Goal: Task Accomplishment & Management: Complete application form

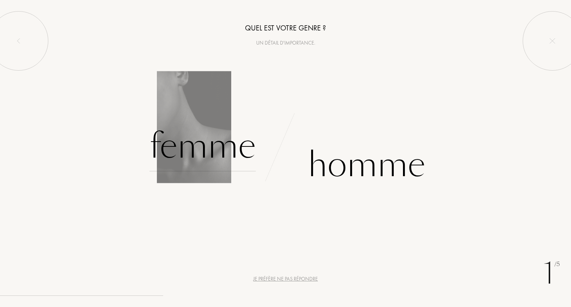
click at [218, 148] on div "Femme" at bounding box center [203, 146] width 106 height 50
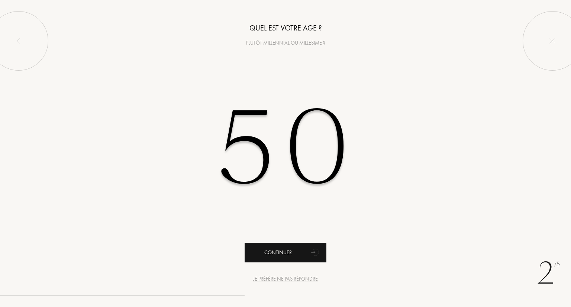
type input "50"
click at [258, 256] on div "Continuer" at bounding box center [286, 253] width 82 height 20
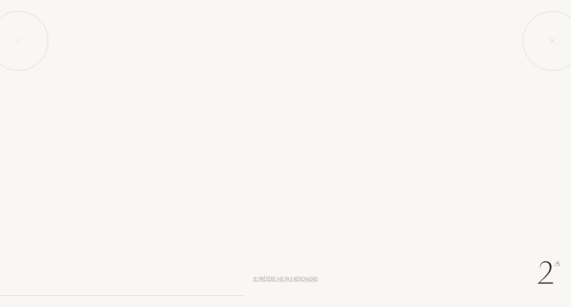
click at [258, 256] on div "Continuer" at bounding box center [286, 253] width 82 height 20
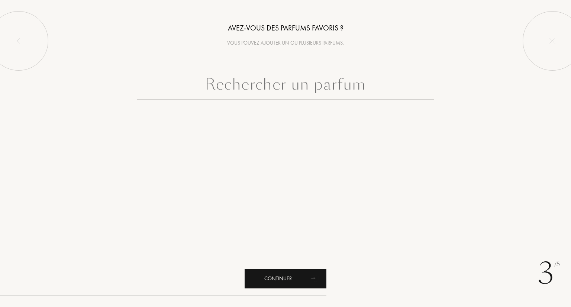
click at [276, 275] on div "Continuer" at bounding box center [286, 279] width 82 height 20
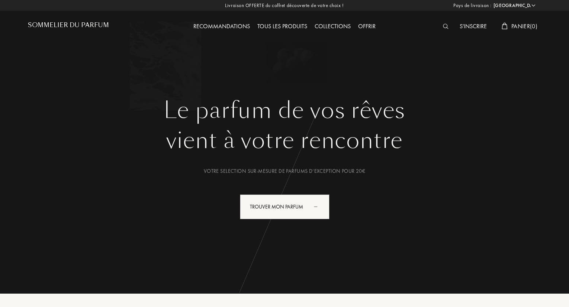
select select "FR"
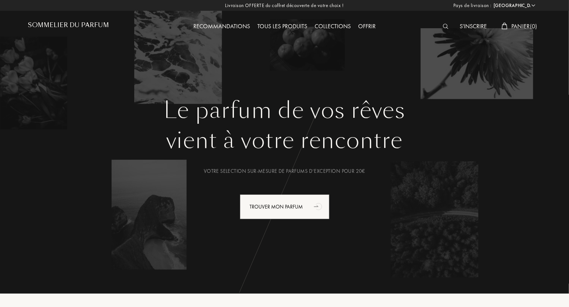
click at [476, 25] on div "S'inscrire" at bounding box center [473, 27] width 35 height 10
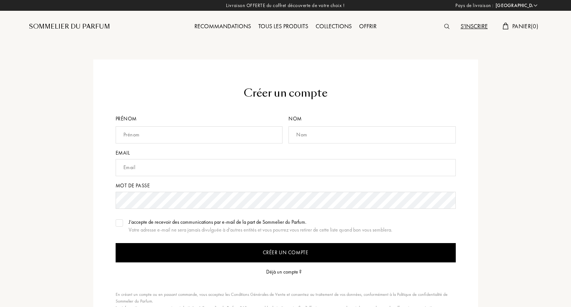
select select "FR"
click at [160, 145] on div "Prénom" at bounding box center [200, 132] width 170 height 34
click at [158, 135] on input "text" at bounding box center [198, 134] width 167 height 17
type input "KATY"
drag, startPoint x: 335, startPoint y: 150, endPoint x: 332, endPoint y: 145, distance: 5.9
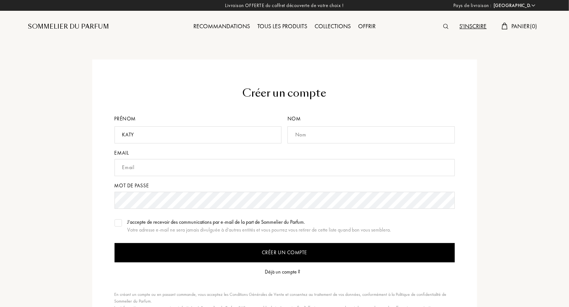
click at [335, 150] on div "Email" at bounding box center [285, 153] width 340 height 8
drag, startPoint x: 329, startPoint y: 139, endPoint x: 364, endPoint y: 113, distance: 43.5
click at [330, 137] on input "text" at bounding box center [370, 134] width 167 height 17
type input "[PERSON_NAME]"
click at [129, 169] on input "text" at bounding box center [285, 167] width 340 height 17
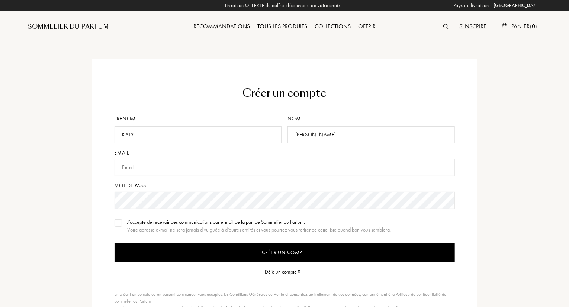
click at [136, 165] on input "text" at bounding box center [285, 167] width 340 height 17
type input "P"
type input "patie_3@yahoo.fr"
click at [254, 249] on input "Créer un compte" at bounding box center [285, 252] width 340 height 19
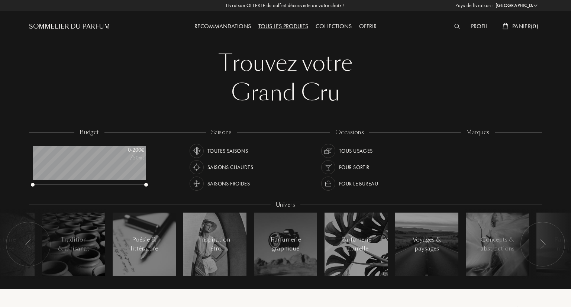
select select "FR"
click at [455, 26] on img at bounding box center [456, 26] width 6 height 5
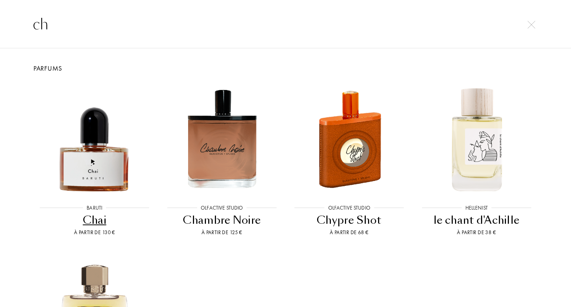
type input "c"
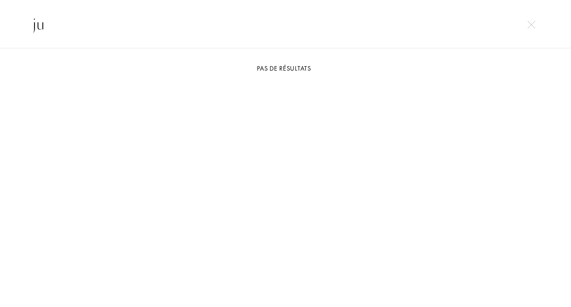
type input "j"
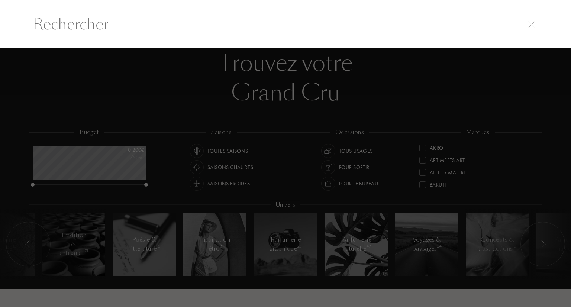
click at [236, 150] on div at bounding box center [285, 177] width 571 height 259
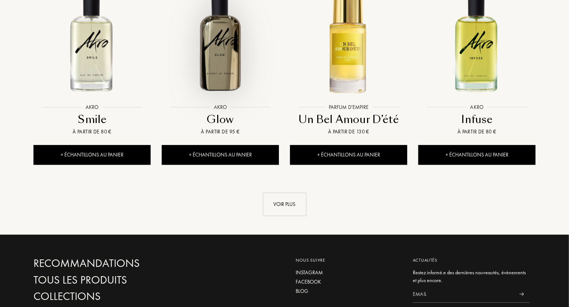
scroll to position [818, 0]
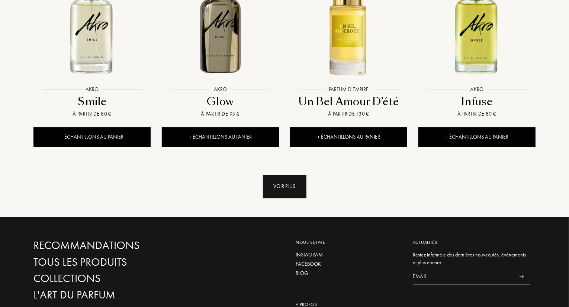
click at [287, 175] on div "Voir plus" at bounding box center [285, 186] width 44 height 23
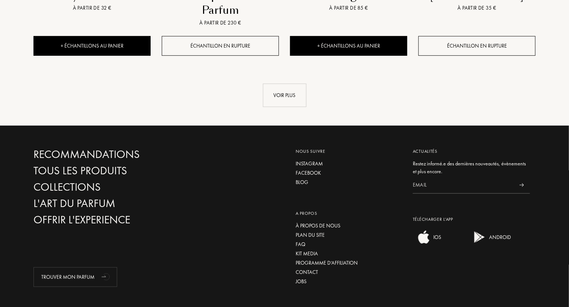
scroll to position [1533, 0]
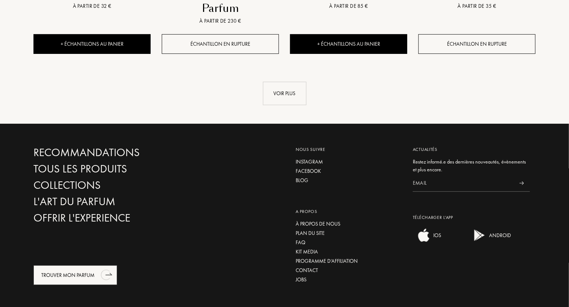
click at [89, 266] on div "Trouver mon parfum" at bounding box center [75, 276] width 84 height 20
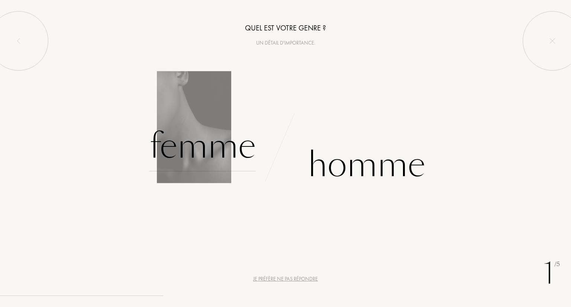
click at [220, 154] on div "Femme" at bounding box center [203, 146] width 106 height 50
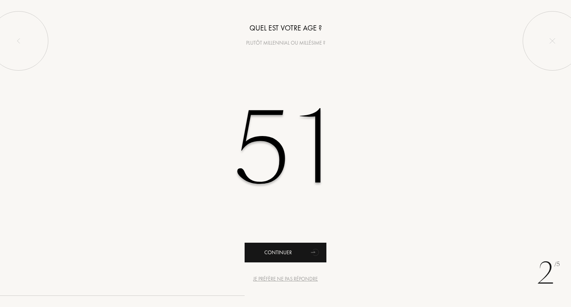
type input "51"
click at [287, 253] on div "Continuer" at bounding box center [286, 253] width 82 height 20
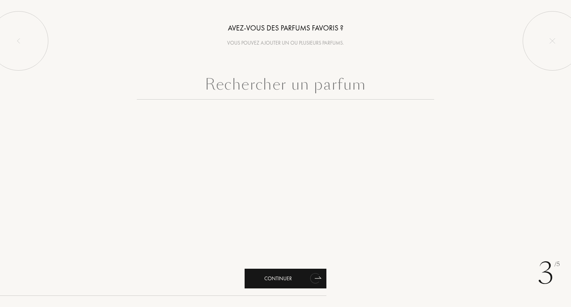
click at [285, 279] on div "Continuer" at bounding box center [286, 279] width 82 height 20
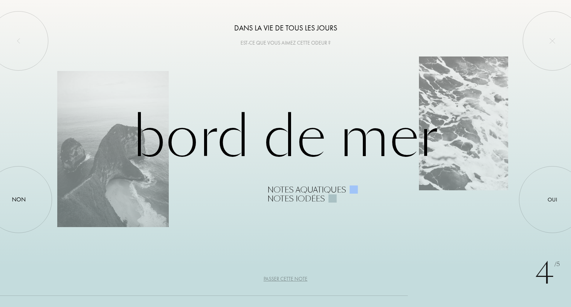
click at [294, 279] on div "Passer cette note" at bounding box center [286, 279] width 44 height 8
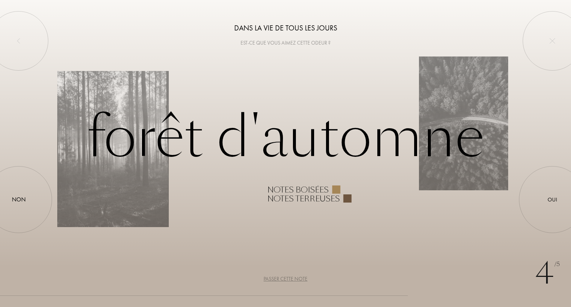
click at [294, 279] on div "Passer cette note" at bounding box center [286, 279] width 44 height 8
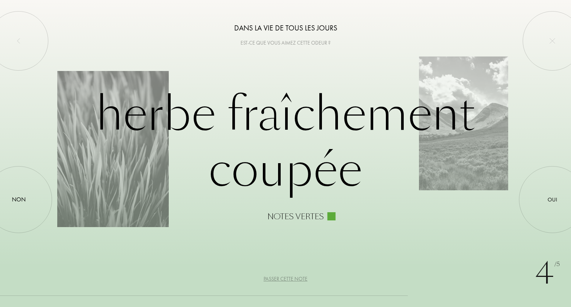
click at [294, 279] on div "Passer cette note" at bounding box center [286, 279] width 44 height 8
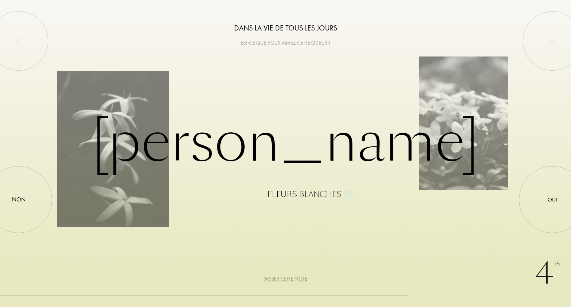
click at [294, 279] on div "Passer cette note" at bounding box center [286, 279] width 44 height 8
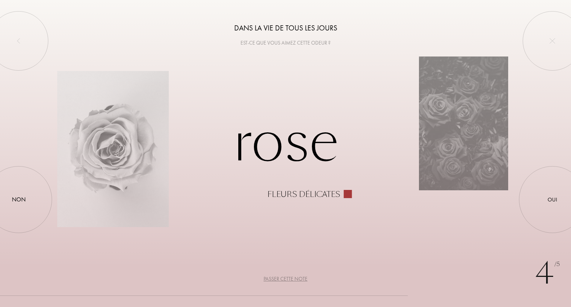
click at [294, 279] on div "Passer cette note" at bounding box center [286, 279] width 44 height 8
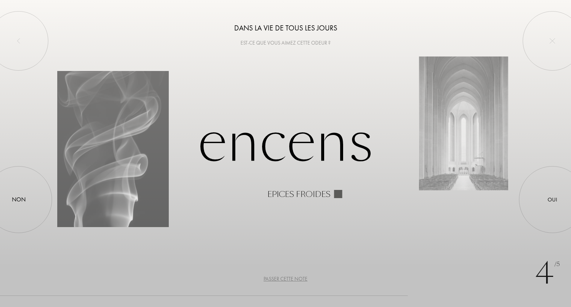
click at [294, 279] on div "Passer cette note" at bounding box center [286, 279] width 44 height 8
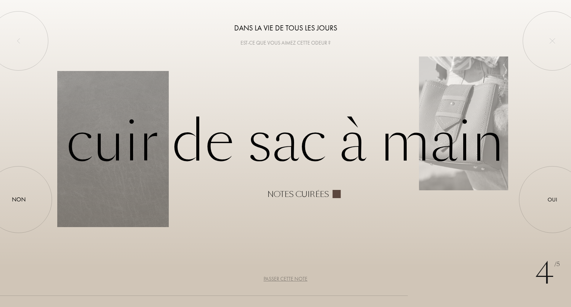
click at [294, 279] on div "Passer cette note" at bounding box center [286, 279] width 44 height 8
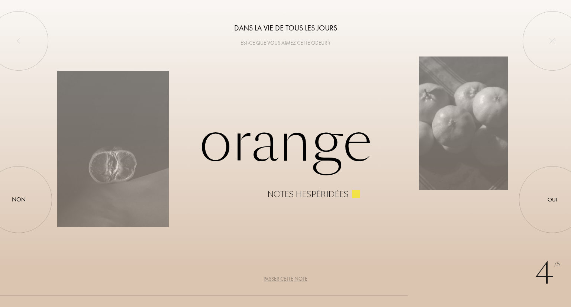
click at [294, 279] on div "Passer cette note" at bounding box center [286, 279] width 44 height 8
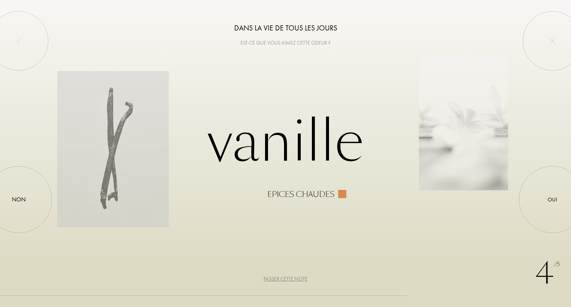
click at [304, 197] on div "Epices chaudes" at bounding box center [300, 194] width 67 height 9
click at [293, 151] on div "Vanille Epices chaudes" at bounding box center [285, 153] width 457 height 91
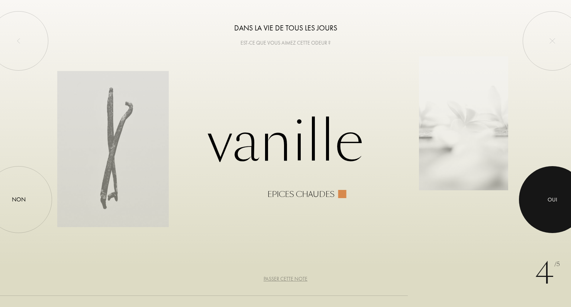
click at [555, 203] on div "Oui" at bounding box center [553, 200] width 10 height 9
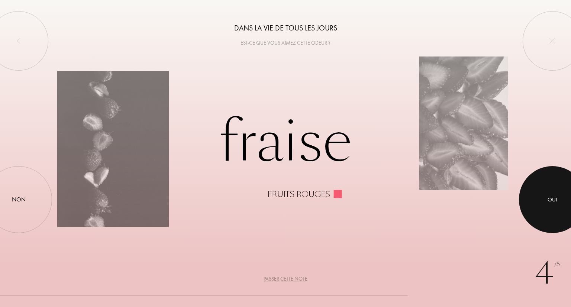
click at [550, 197] on div "Oui" at bounding box center [553, 200] width 10 height 9
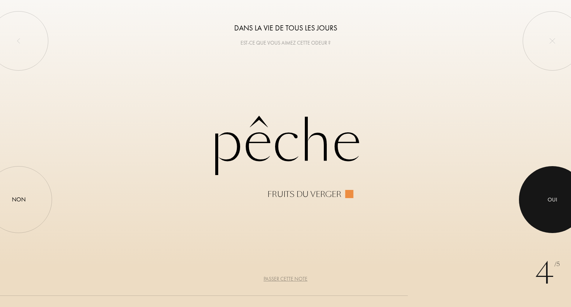
click at [550, 197] on div "Oui" at bounding box center [553, 200] width 10 height 9
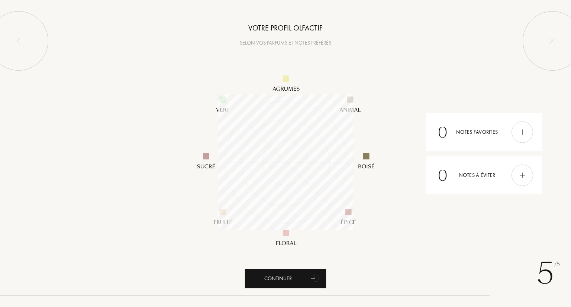
scroll to position [136, 136]
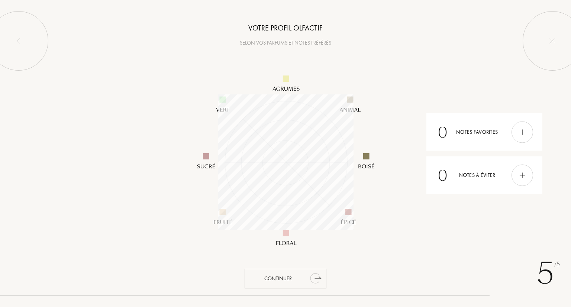
click at [274, 277] on div "Continuer" at bounding box center [286, 279] width 82 height 20
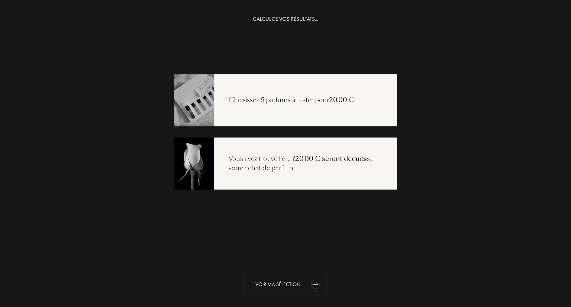
click at [278, 288] on div "Voir ma sélection" at bounding box center [286, 285] width 82 height 20
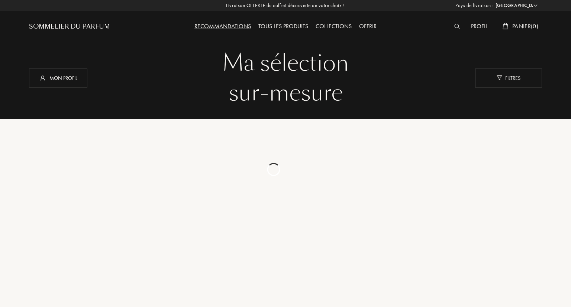
select select "FR"
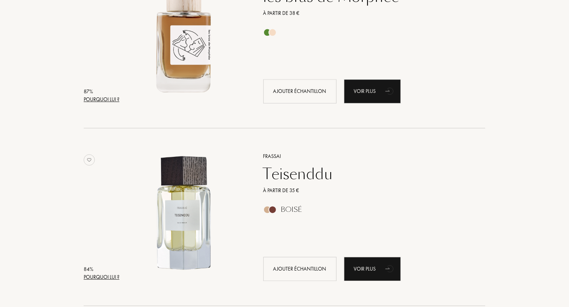
scroll to position [781, 0]
